Goal: Information Seeking & Learning: Learn about a topic

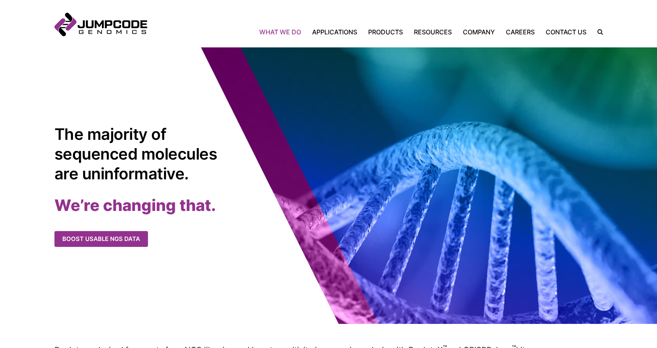
click at [294, 33] on link "What We Do" at bounding box center [282, 31] width 47 height 9
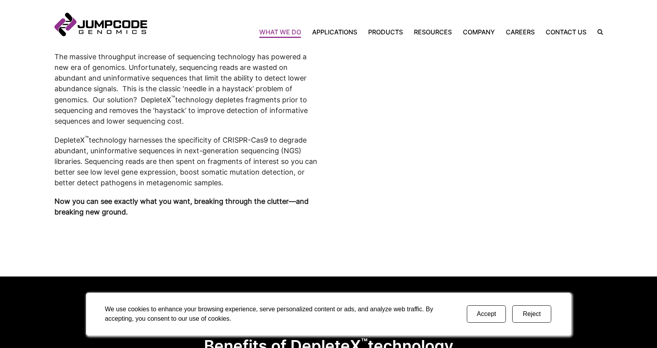
scroll to position [513, 0]
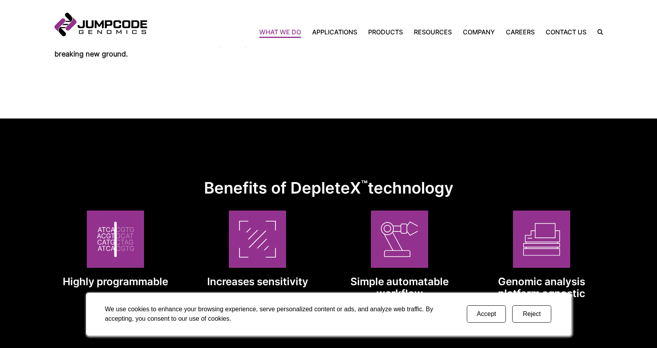
click at [480, 308] on button "Accept" at bounding box center [486, 313] width 39 height 17
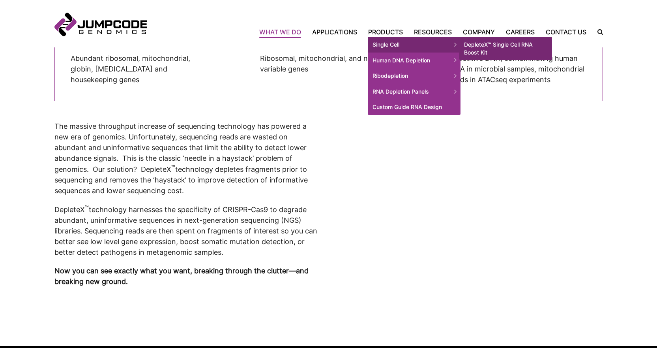
scroll to position [276, 0]
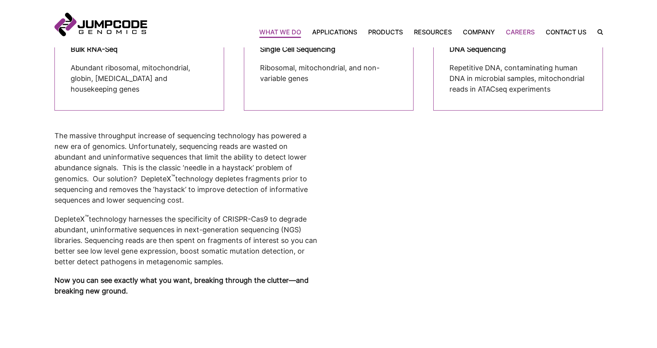
click at [527, 32] on link "Careers" at bounding box center [521, 31] width 40 height 9
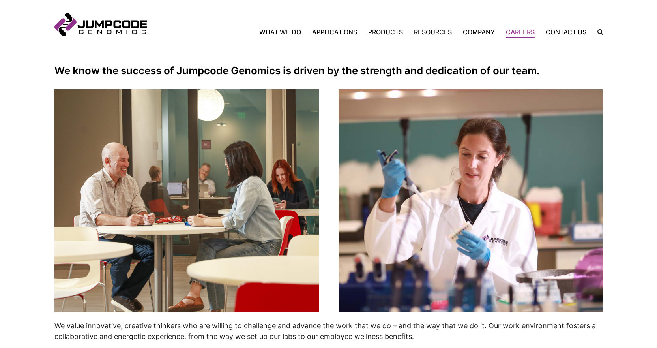
scroll to position [79, 0]
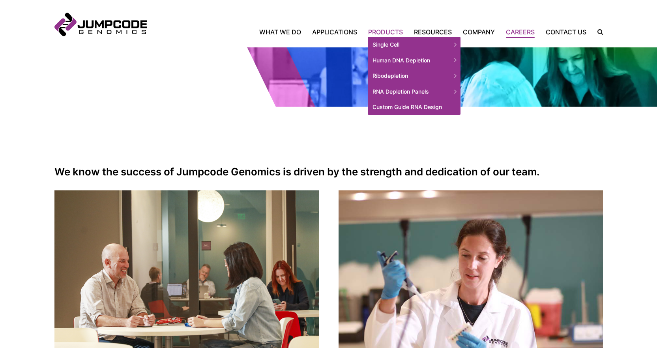
click at [379, 28] on link "Products" at bounding box center [386, 31] width 46 height 9
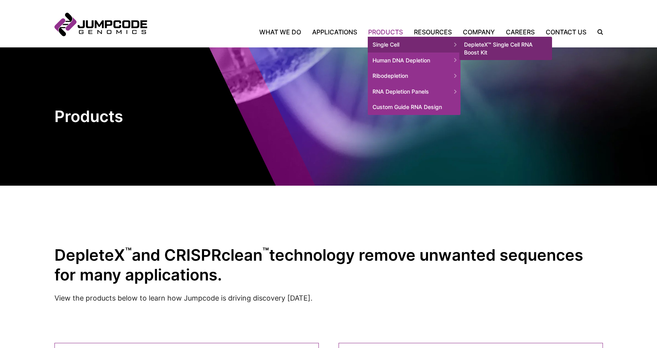
click at [408, 48] on span "Single Cell" at bounding box center [414, 45] width 93 height 16
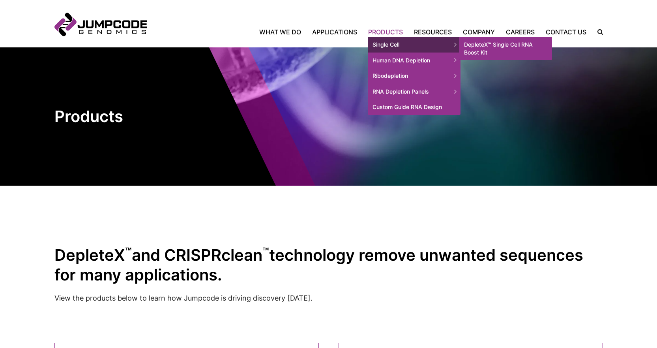
click at [512, 47] on link "DepleteX™ Single Cell RNA Boost Kit" at bounding box center [506, 48] width 93 height 23
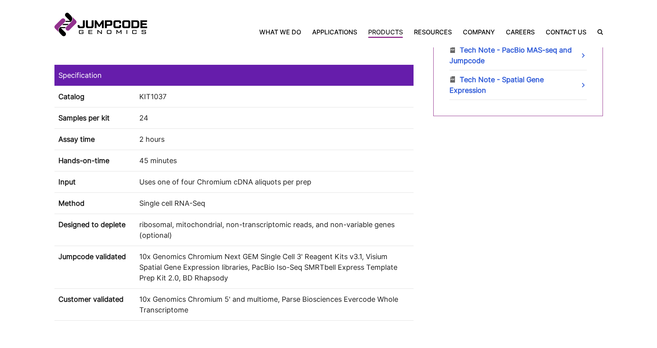
scroll to position [513, 0]
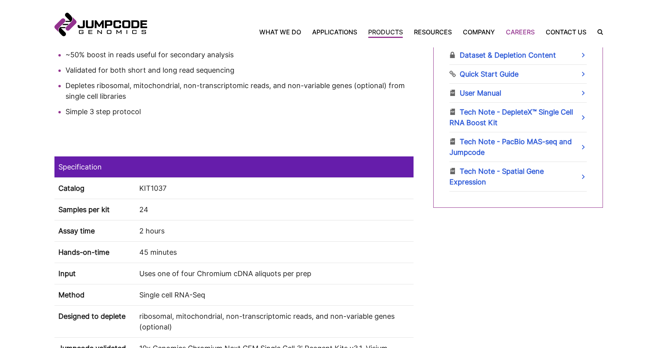
click at [519, 30] on link "Careers" at bounding box center [521, 31] width 40 height 9
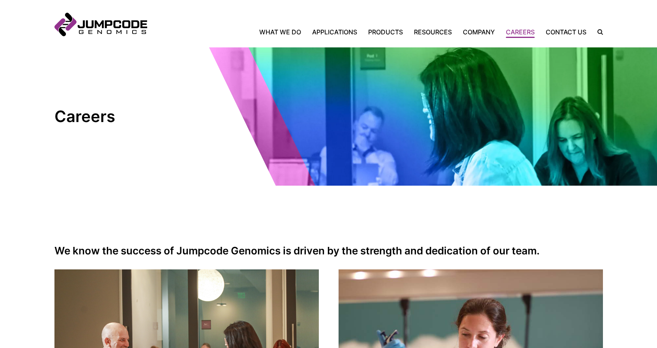
click at [520, 35] on link "Careers" at bounding box center [521, 31] width 40 height 9
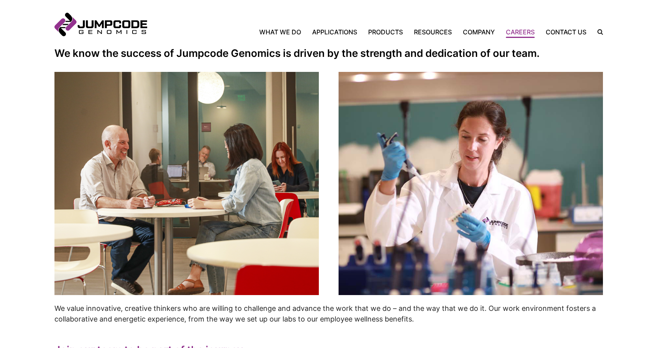
drag, startPoint x: 208, startPoint y: 253, endPoint x: 447, endPoint y: 248, distance: 239.7
click at [208, 253] on img at bounding box center [186, 183] width 265 height 223
click at [447, 248] on img at bounding box center [471, 183] width 265 height 223
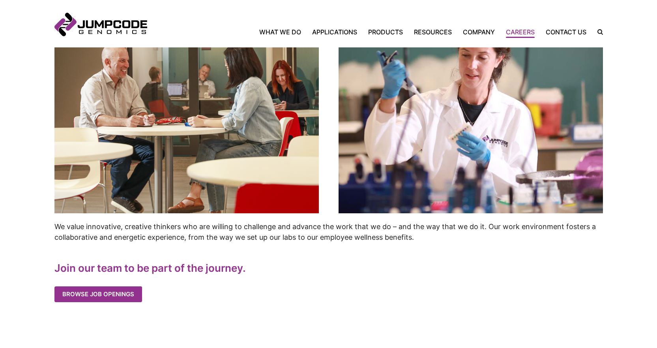
scroll to position [395, 0]
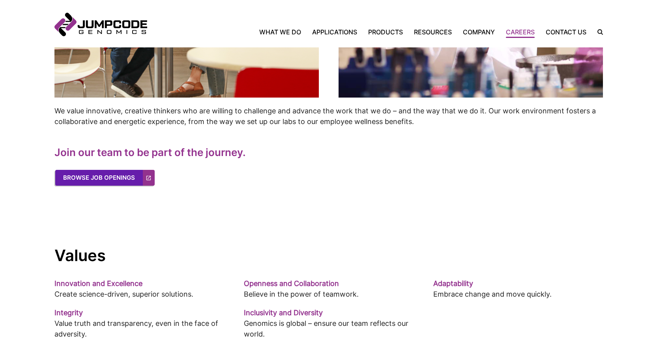
click at [111, 177] on link "Browse Job Openings" at bounding box center [105, 178] width 100 height 16
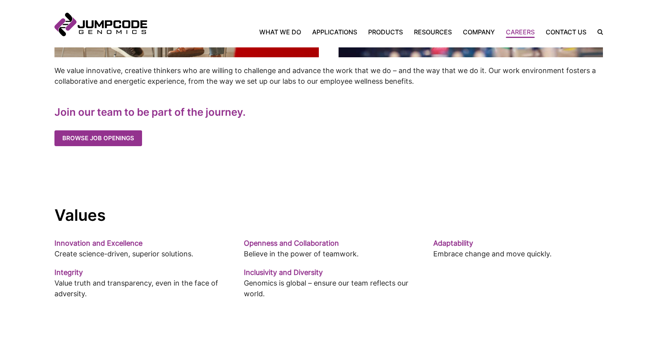
scroll to position [474, 0]
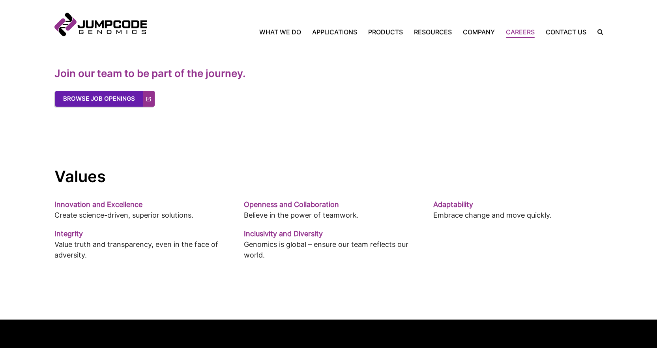
click at [137, 99] on link "Browse Job Openings" at bounding box center [105, 99] width 100 height 16
click at [134, 24] on link "Jumpcode Genomics" at bounding box center [100, 25] width 93 height 24
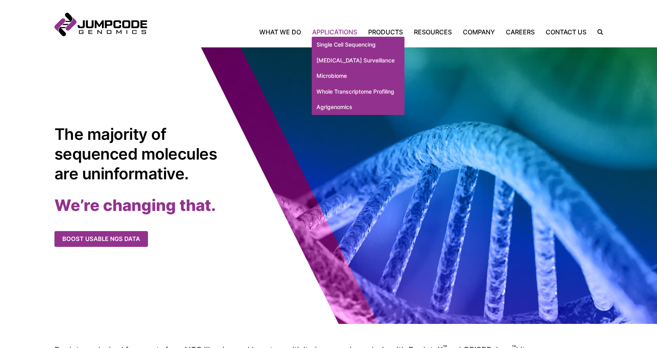
drag, startPoint x: 323, startPoint y: 29, endPoint x: 329, endPoint y: 29, distance: 5.5
click at [323, 29] on link "Applications" at bounding box center [335, 31] width 56 height 9
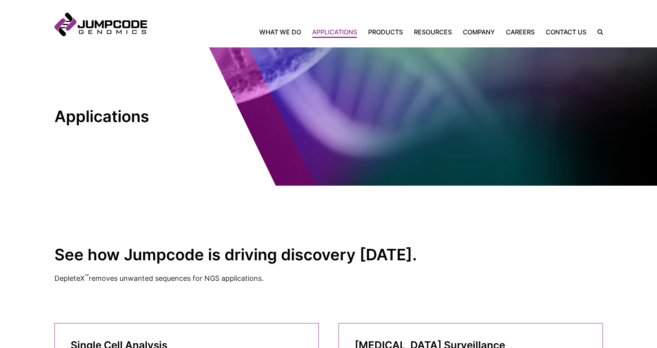
click at [397, 32] on link "Products" at bounding box center [386, 31] width 46 height 9
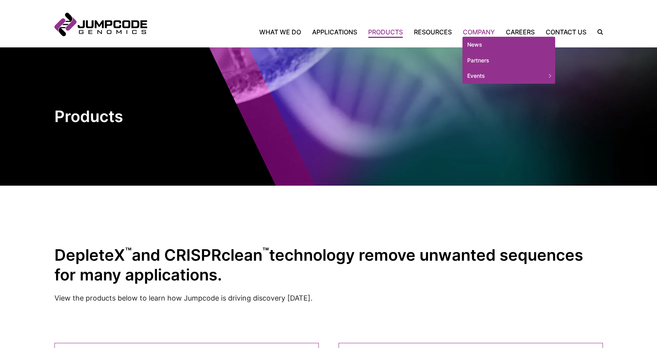
click at [490, 29] on link "Company" at bounding box center [479, 31] width 43 height 9
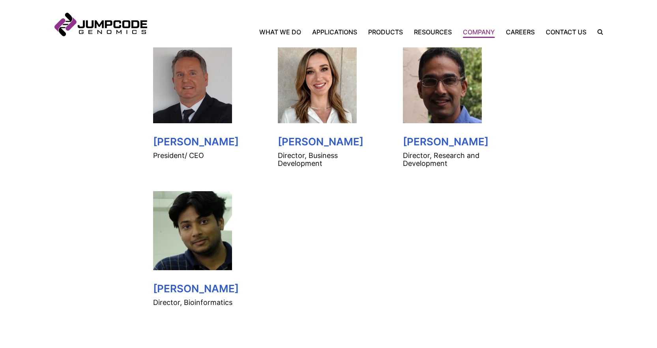
scroll to position [434, 0]
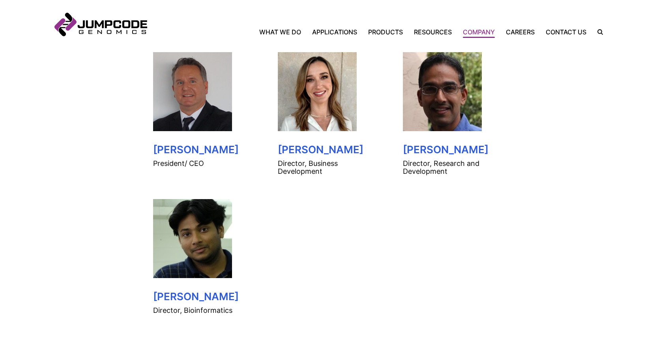
click at [357, 124] on img at bounding box center [317, 91] width 79 height 79
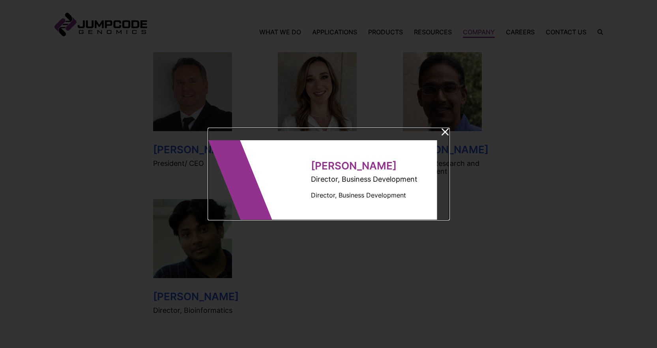
click at [439, 133] on dialog "Lee Lieberman Director, Business Development Director, Business Development" at bounding box center [328, 174] width 241 height 92
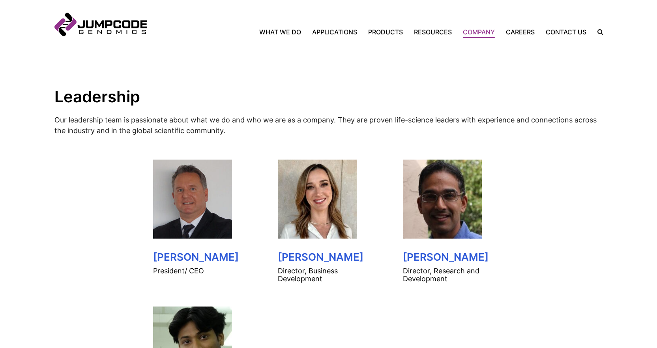
scroll to position [316, 0]
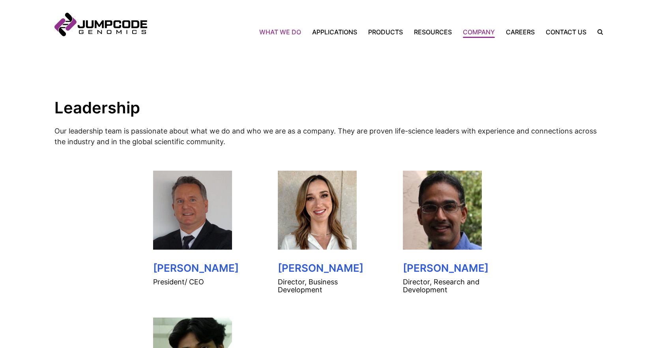
click at [287, 33] on link "What We Do" at bounding box center [282, 31] width 47 height 9
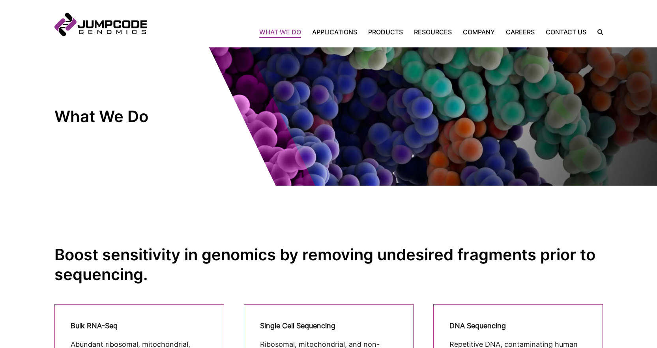
drag, startPoint x: 0, startPoint y: 0, endPoint x: 195, endPoint y: 142, distance: 241.4
click at [195, 142] on page-banner "What We Do" at bounding box center [328, 116] width 657 height 138
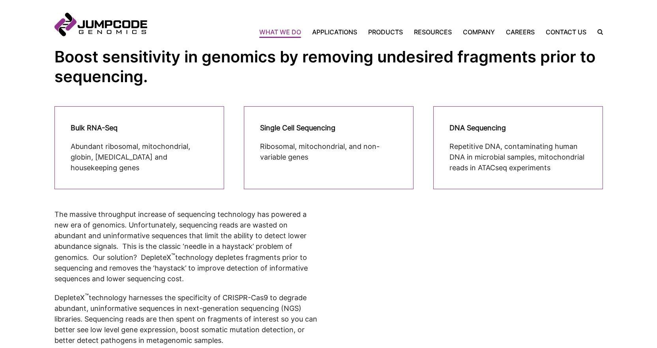
scroll to position [118, 0]
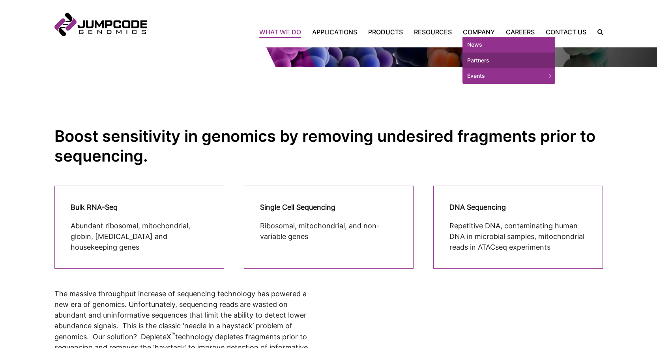
click at [487, 62] on link "Partners" at bounding box center [509, 61] width 93 height 16
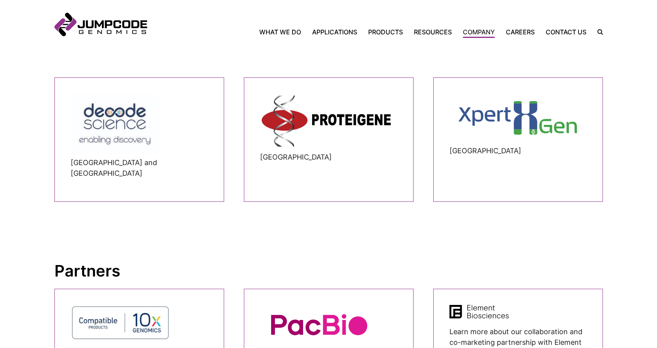
scroll to position [392, 0]
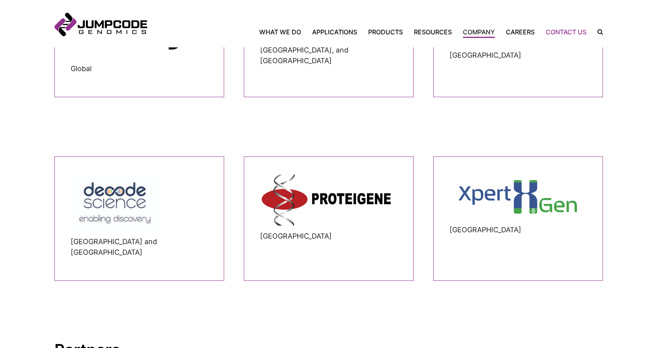
click at [558, 33] on link "Contact Us" at bounding box center [567, 31] width 52 height 9
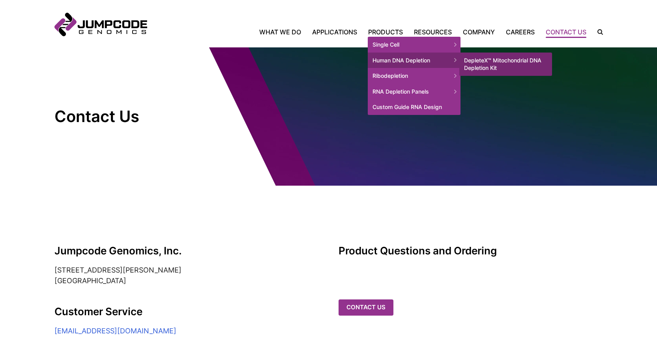
click at [374, 62] on span "Human DNA Depletion" at bounding box center [414, 61] width 93 height 16
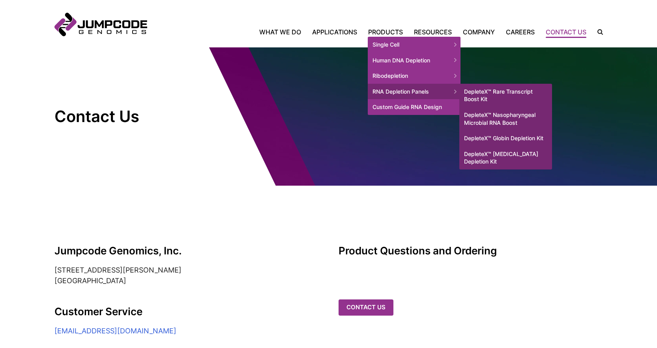
drag, startPoint x: 410, startPoint y: 92, endPoint x: 416, endPoint y: 92, distance: 6.4
click at [409, 92] on span "RNA Depletion Panels" at bounding box center [414, 92] width 93 height 16
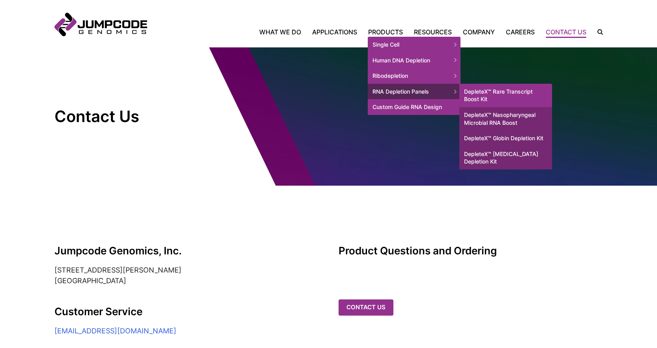
click at [495, 94] on link "DepleteX™ Rare Transcript Boost Kit" at bounding box center [506, 95] width 93 height 23
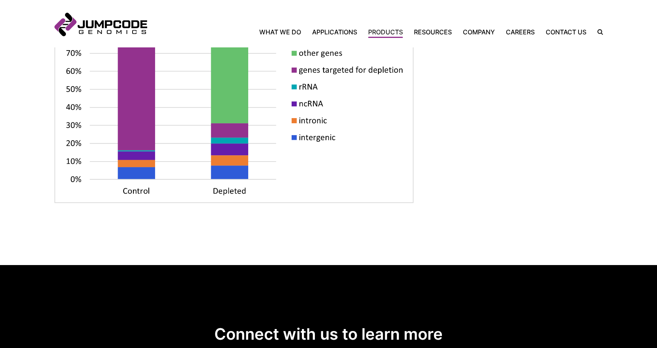
scroll to position [987, 0]
